Goal: Navigation & Orientation: Find specific page/section

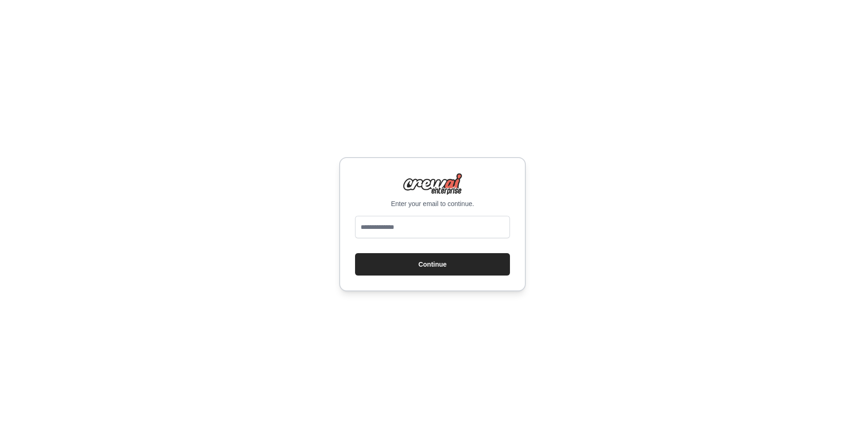
type input "**********"
click at [432, 257] on button "Continue" at bounding box center [432, 264] width 155 height 22
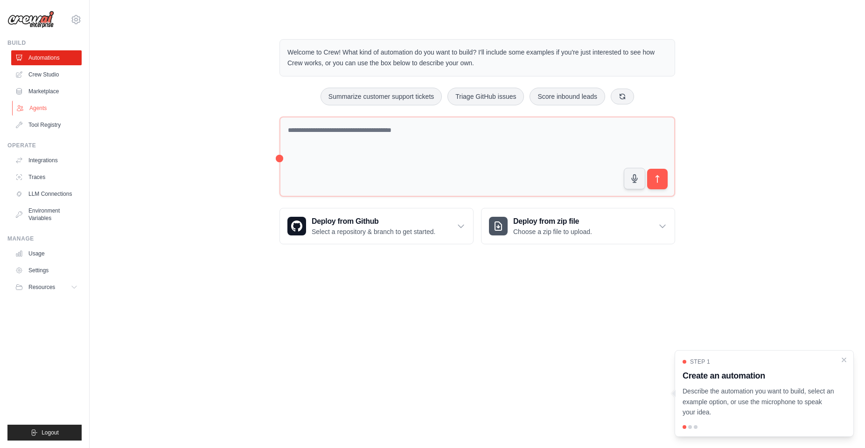
click at [47, 108] on link "Agents" at bounding box center [47, 108] width 70 height 15
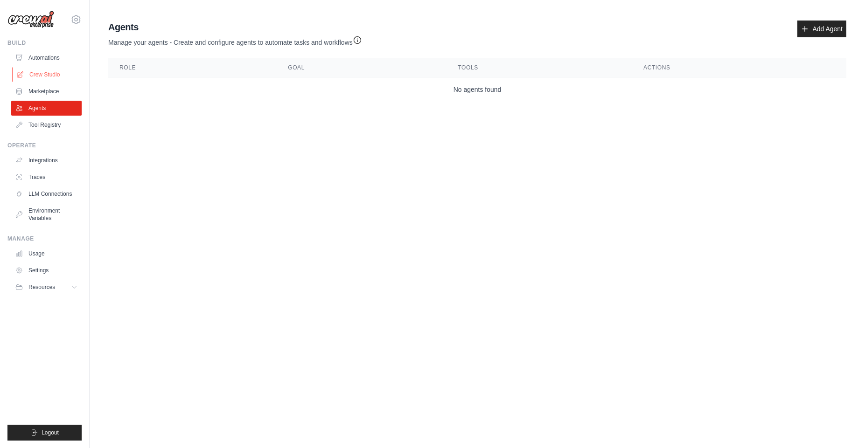
click at [43, 73] on link "Crew Studio" at bounding box center [47, 74] width 70 height 15
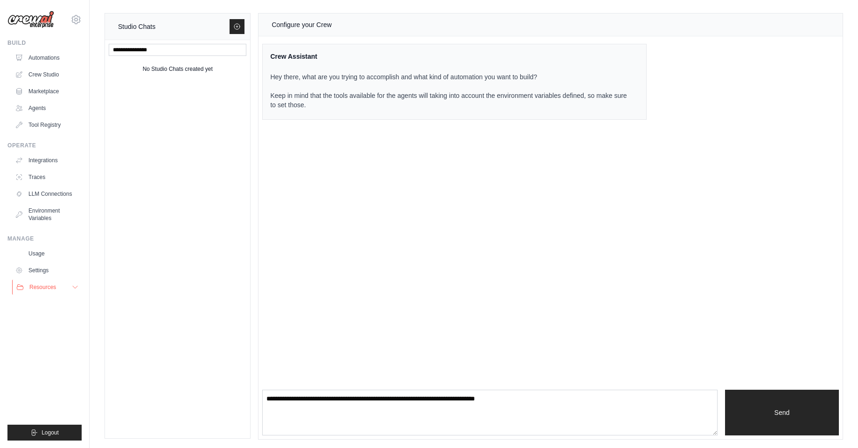
click at [73, 287] on icon at bounding box center [75, 287] width 5 height 2
click at [43, 305] on span "Documentation" at bounding box center [52, 302] width 38 height 7
